Goal: Browse casually

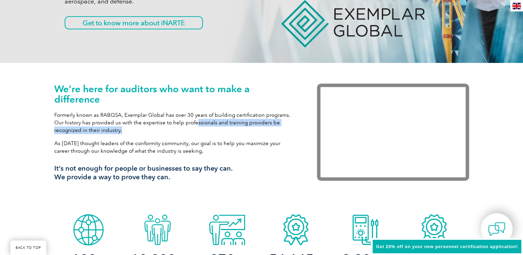
scroll to position [169, 0]
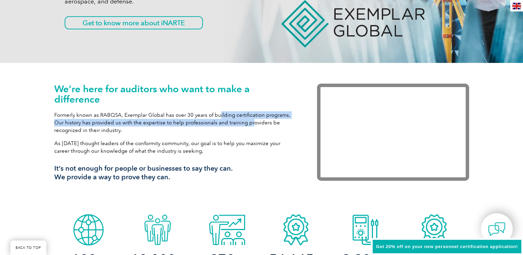
drag, startPoint x: 218, startPoint y: 114, endPoint x: 251, endPoint y: 126, distance: 35.2
click at [251, 126] on p "Formerly known as RABQSA, Exemplar Global has over 30 years of building certifi…" at bounding box center [175, 122] width 242 height 23
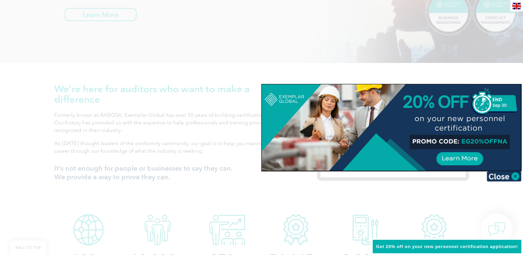
click at [251, 126] on div at bounding box center [261, 127] width 523 height 255
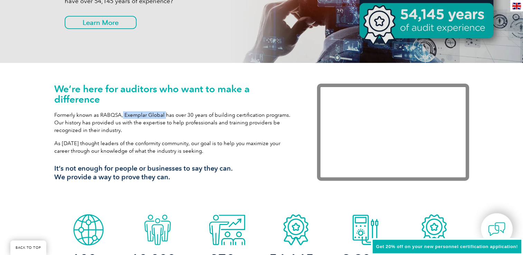
drag, startPoint x: 122, startPoint y: 112, endPoint x: 164, endPoint y: 115, distance: 41.6
click at [164, 115] on p "Formerly known as RABQSA, Exemplar Global has over 30 years of building certifi…" at bounding box center [175, 122] width 242 height 23
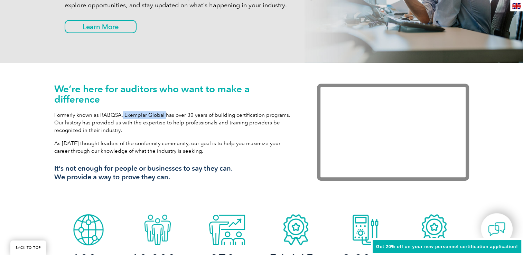
click at [164, 115] on p "Formerly known as RABQSA, Exemplar Global has over 30 years of building certifi…" at bounding box center [175, 122] width 242 height 23
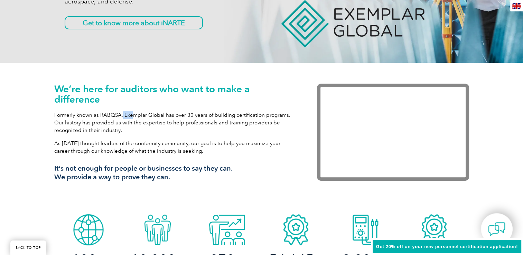
drag, startPoint x: 121, startPoint y: 112, endPoint x: 129, endPoint y: 111, distance: 8.0
click at [129, 111] on div "We’re here for auditors who want to make a difference Formerly known as RABQSA,…" at bounding box center [175, 135] width 242 height 103
click at [121, 114] on p "Formerly known as RABQSA, Exemplar Global has over 30 years of building certifi…" at bounding box center [175, 122] width 242 height 23
drag, startPoint x: 123, startPoint y: 115, endPoint x: 163, endPoint y: 114, distance: 39.8
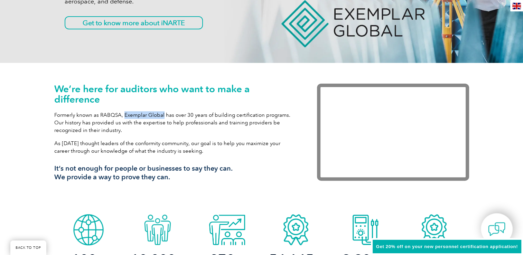
click at [163, 114] on p "Formerly known as RABQSA, Exemplar Global has over 30 years of building certifi…" at bounding box center [175, 122] width 242 height 23
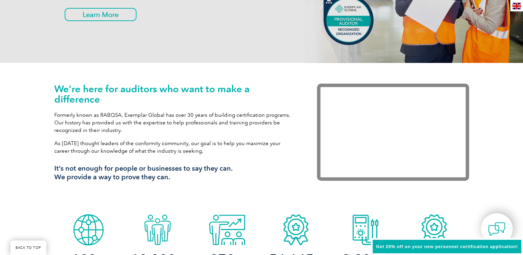
drag, startPoint x: 163, startPoint y: 114, endPoint x: 173, endPoint y: 132, distance: 20.4
click at [173, 132] on p "Formerly known as RABQSA, Exemplar Global has over 30 years of building certifi…" at bounding box center [175, 122] width 242 height 23
drag, startPoint x: 162, startPoint y: 115, endPoint x: 124, endPoint y: 115, distance: 38.4
click at [124, 115] on p "Formerly known as RABQSA, Exemplar Global has over 30 years of building certifi…" at bounding box center [175, 122] width 242 height 23
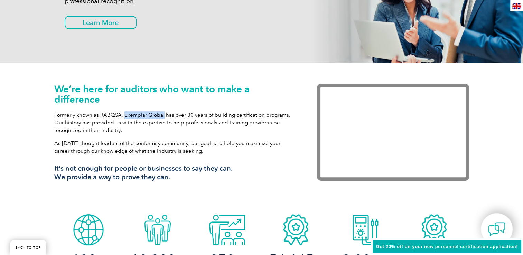
click at [124, 115] on p "Formerly known as RABQSA, Exemplar Global has over 30 years of building certifi…" at bounding box center [175, 122] width 242 height 23
click at [167, 123] on p "Formerly known as RABQSA, Exemplar Global has over 30 years of building certifi…" at bounding box center [175, 122] width 242 height 23
drag, startPoint x: 101, startPoint y: 113, endPoint x: 166, endPoint y: 115, distance: 65.4
click at [166, 115] on p "Formerly known as RABQSA, Exemplar Global has over 30 years of building certifi…" at bounding box center [175, 122] width 242 height 23
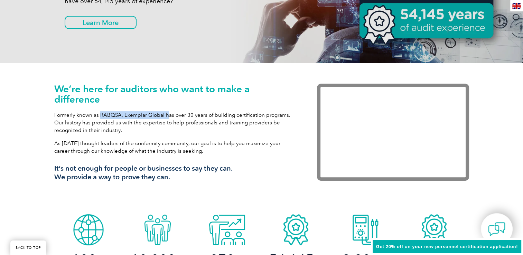
click at [166, 115] on p "Formerly known as RABQSA, Exemplar Global has over 30 years of building certifi…" at bounding box center [175, 122] width 242 height 23
click at [134, 114] on p "Formerly known as RABQSA, Exemplar Global has over 30 years of building certifi…" at bounding box center [175, 122] width 242 height 23
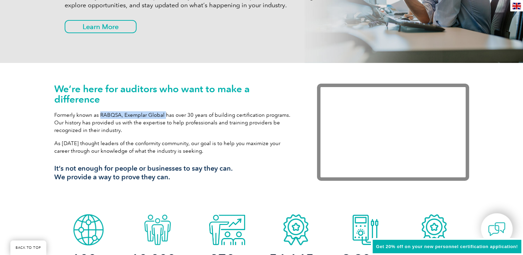
drag, startPoint x: 163, startPoint y: 114, endPoint x: 99, endPoint y: 105, distance: 64.6
click at [99, 105] on div "We’re here for auditors who want to make a difference Formerly known as RABQSA,…" at bounding box center [175, 135] width 242 height 103
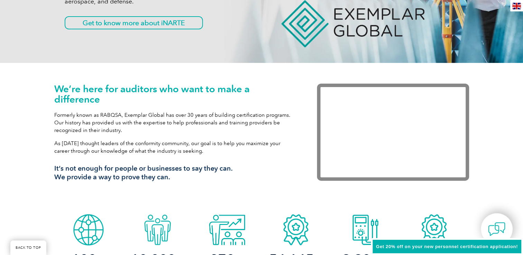
drag, startPoint x: 99, startPoint y: 105, endPoint x: 141, endPoint y: 143, distance: 56.8
click at [141, 143] on p "As [DATE] thought leaders of the conformity community, our goal is to help you …" at bounding box center [175, 147] width 242 height 15
drag, startPoint x: 101, startPoint y: 112, endPoint x: 153, endPoint y: 118, distance: 52.2
click at [153, 118] on p "Formerly known as RABQSA, Exemplar Global has over 30 years of building certifi…" at bounding box center [175, 122] width 242 height 23
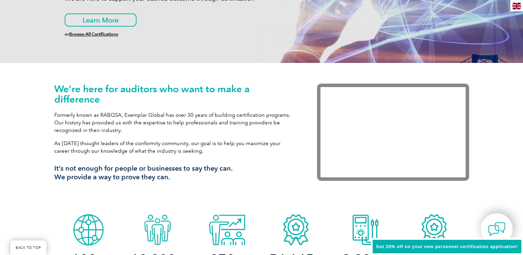
drag, startPoint x: 153, startPoint y: 118, endPoint x: 170, endPoint y: 125, distance: 18.4
click at [170, 125] on p "Formerly known as RABQSA, Exemplar Global has over 30 years of building certifi…" at bounding box center [175, 122] width 242 height 23
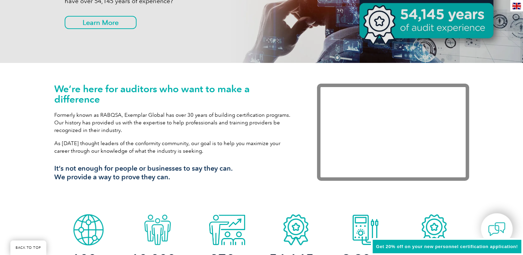
click at [170, 125] on p "Formerly known as RABQSA, Exemplar Global has over 30 years of building certifi…" at bounding box center [175, 122] width 242 height 23
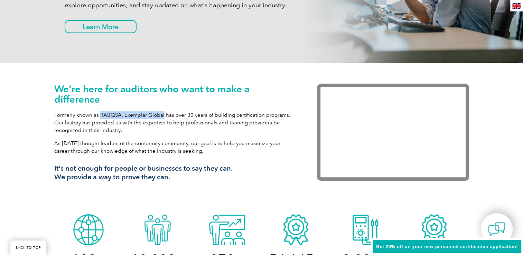
drag, startPoint x: 99, startPoint y: 113, endPoint x: 163, endPoint y: 114, distance: 63.6
click at [163, 114] on p "Formerly known as RABQSA, Exemplar Global has over 30 years of building certifi…" at bounding box center [175, 122] width 242 height 23
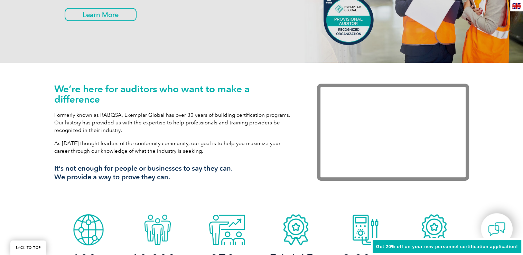
drag, startPoint x: 163, startPoint y: 114, endPoint x: 184, endPoint y: 139, distance: 33.1
click at [184, 139] on div "We’re here for auditors who want to make a difference Formerly known as RABQSA,…" at bounding box center [175, 135] width 242 height 103
click at [165, 117] on p "Formerly known as RABQSA, Exemplar Global has over 30 years of building certifi…" at bounding box center [175, 122] width 242 height 23
